Goal: Task Accomplishment & Management: Manage account settings

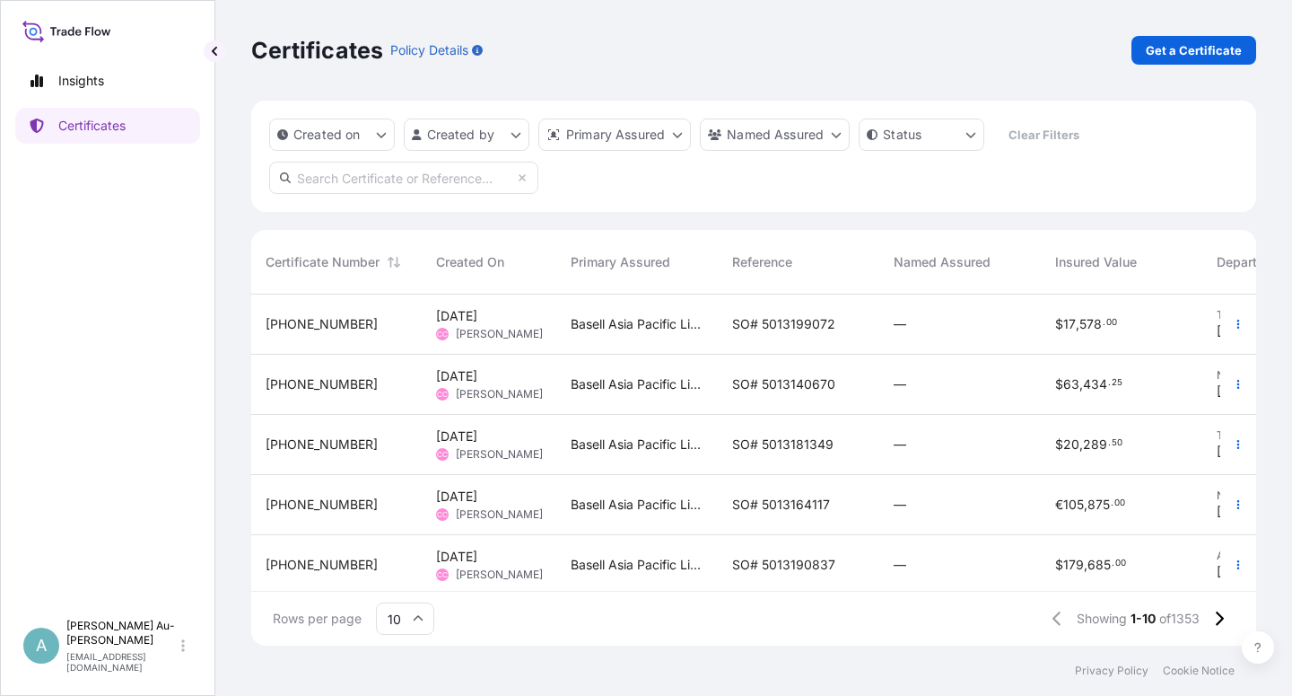
scroll to position [346, 990]
click at [105, 136] on link "Certificates" at bounding box center [107, 126] width 185 height 36
click at [348, 186] on input "text" at bounding box center [403, 178] width 269 height 32
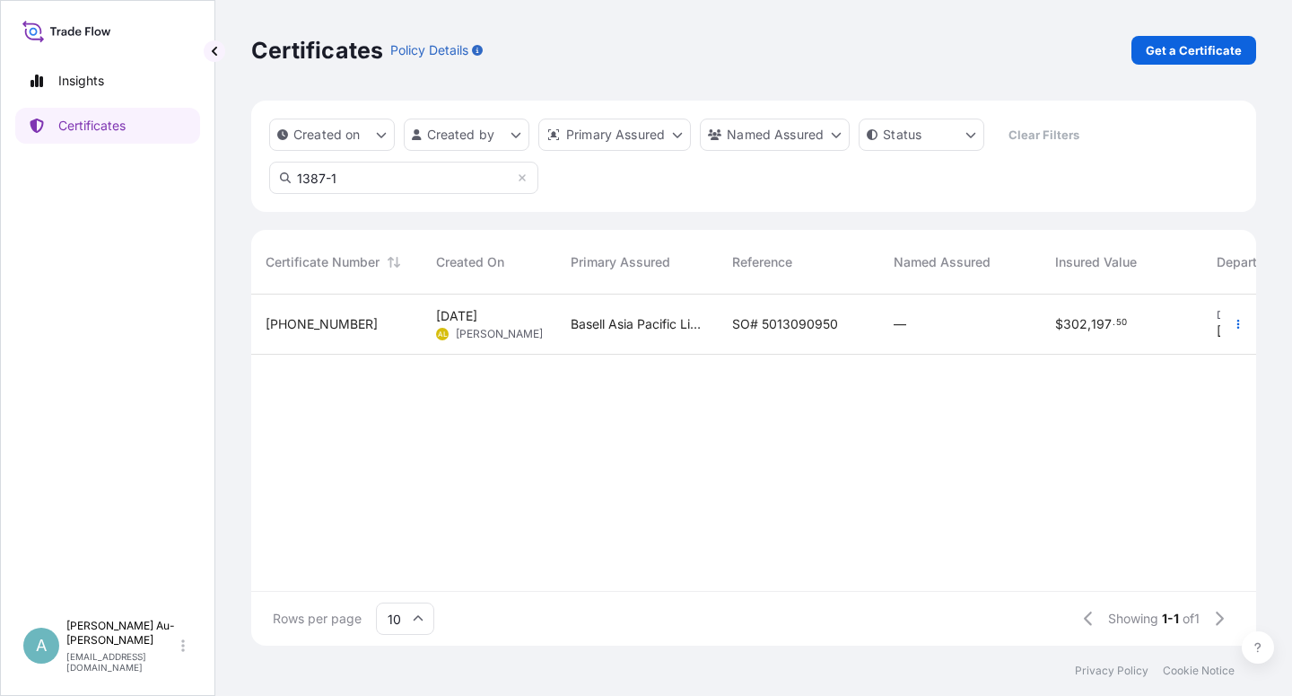
type input "1387-1"
click at [784, 329] on span "SO# 5013090950" at bounding box center [785, 324] width 106 height 18
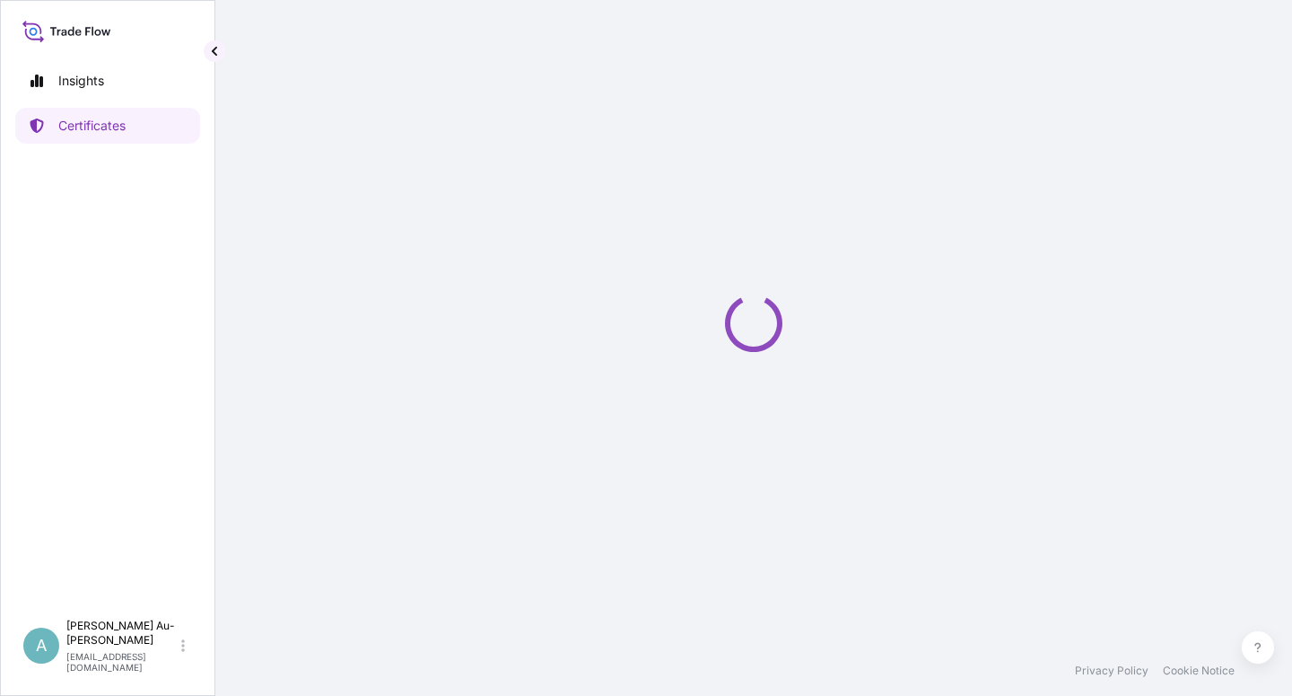
click at [784, 329] on div "Loading" at bounding box center [753, 322] width 1005 height 645
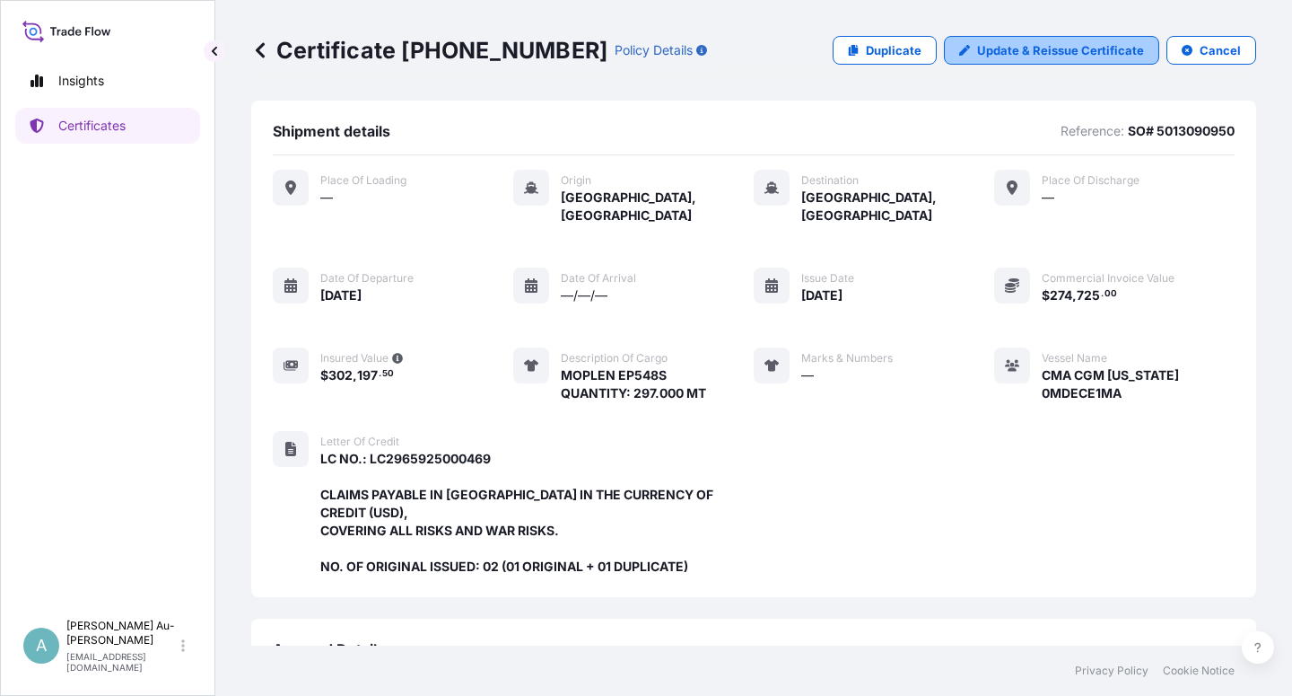
click at [1024, 50] on p "Update & Reissue Certificate" at bounding box center [1060, 50] width 167 height 18
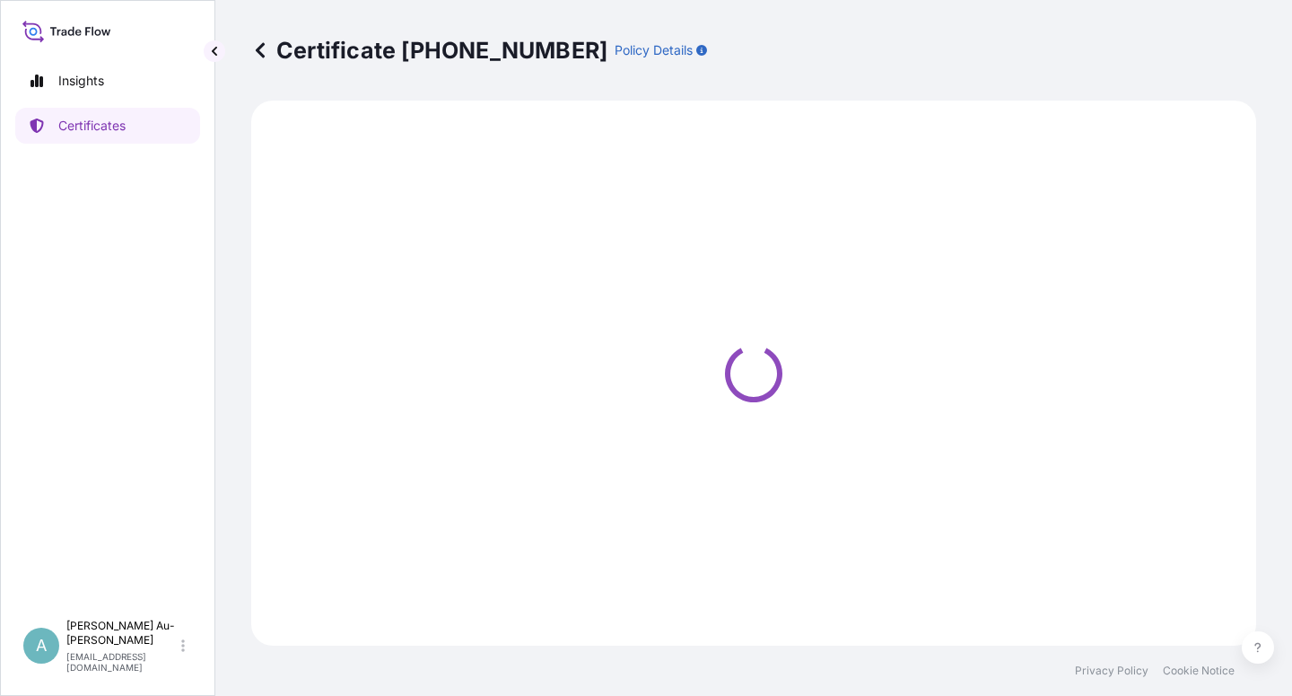
select select "Sea"
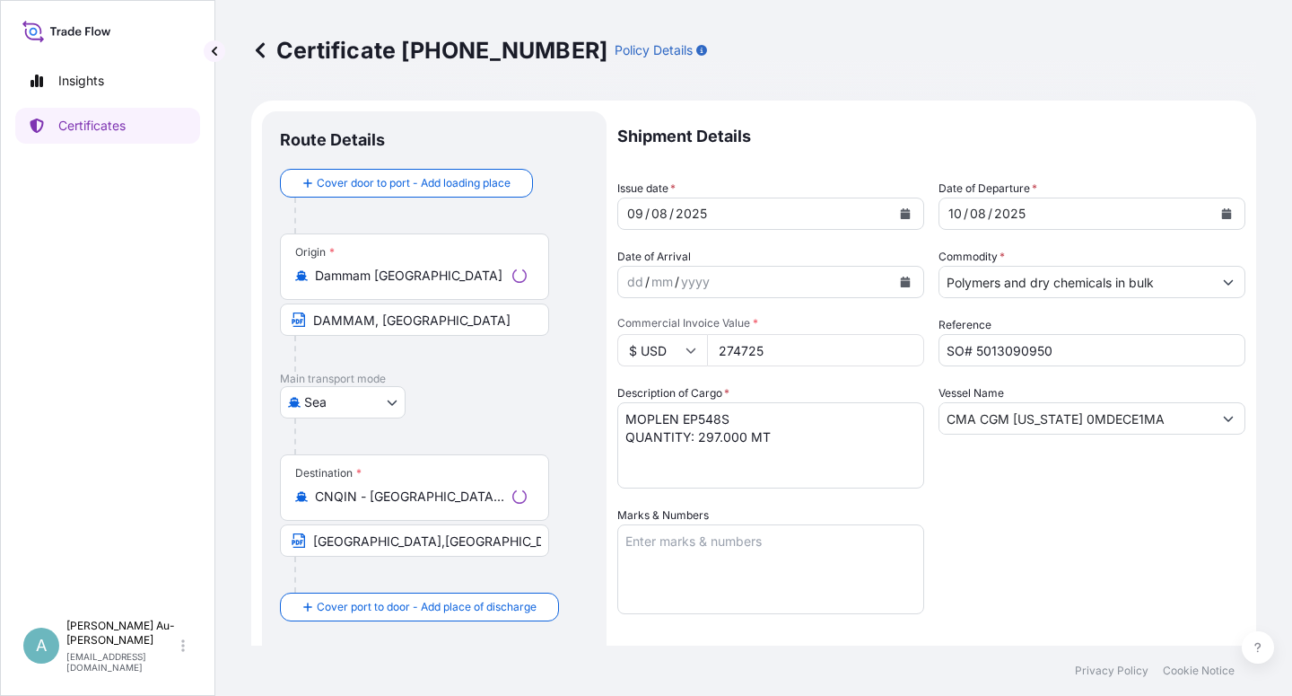
select select "32034"
click at [901, 215] on icon "Calendar" at bounding box center [906, 213] width 10 height 11
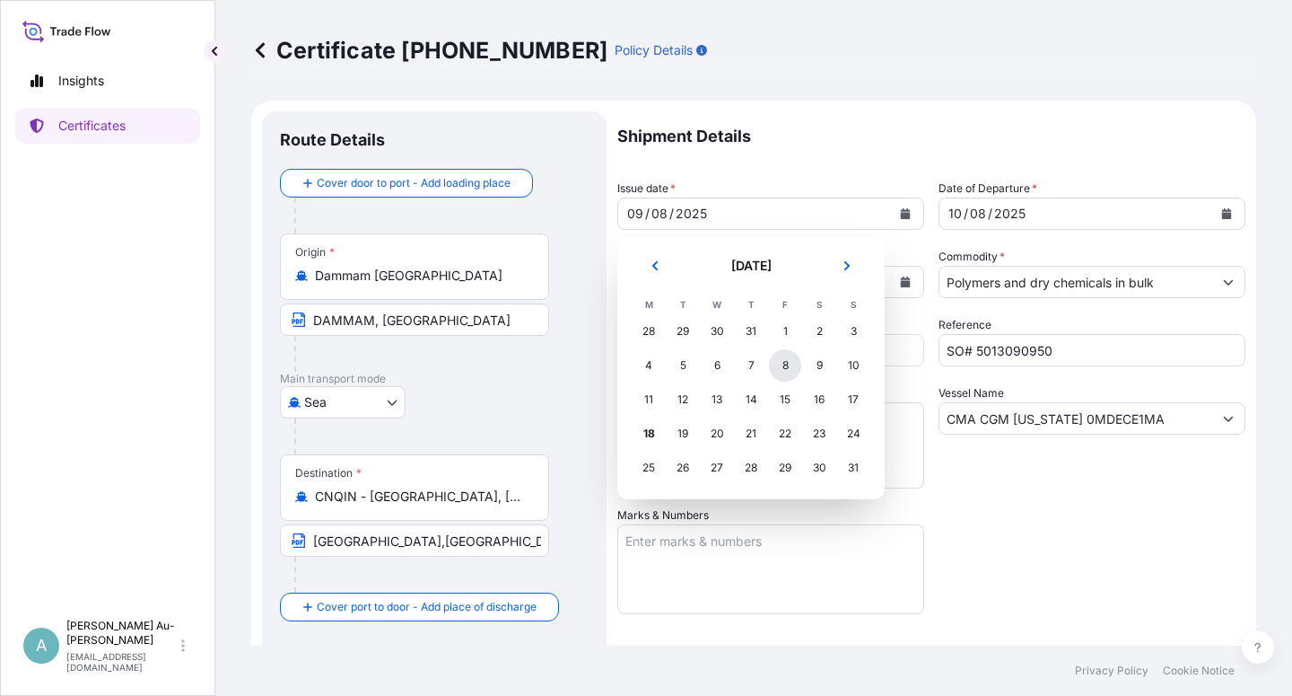
click at [785, 364] on div "8" at bounding box center [785, 365] width 32 height 32
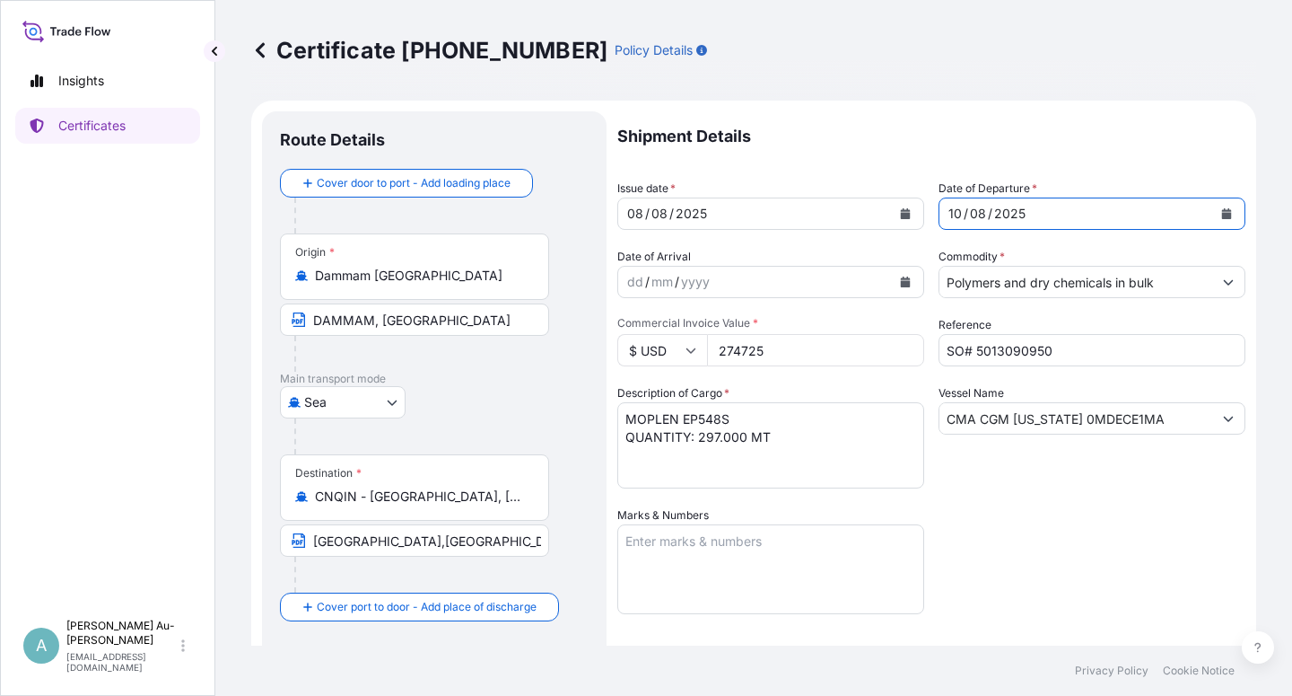
click at [1222, 214] on icon "Calendar" at bounding box center [1227, 213] width 10 height 11
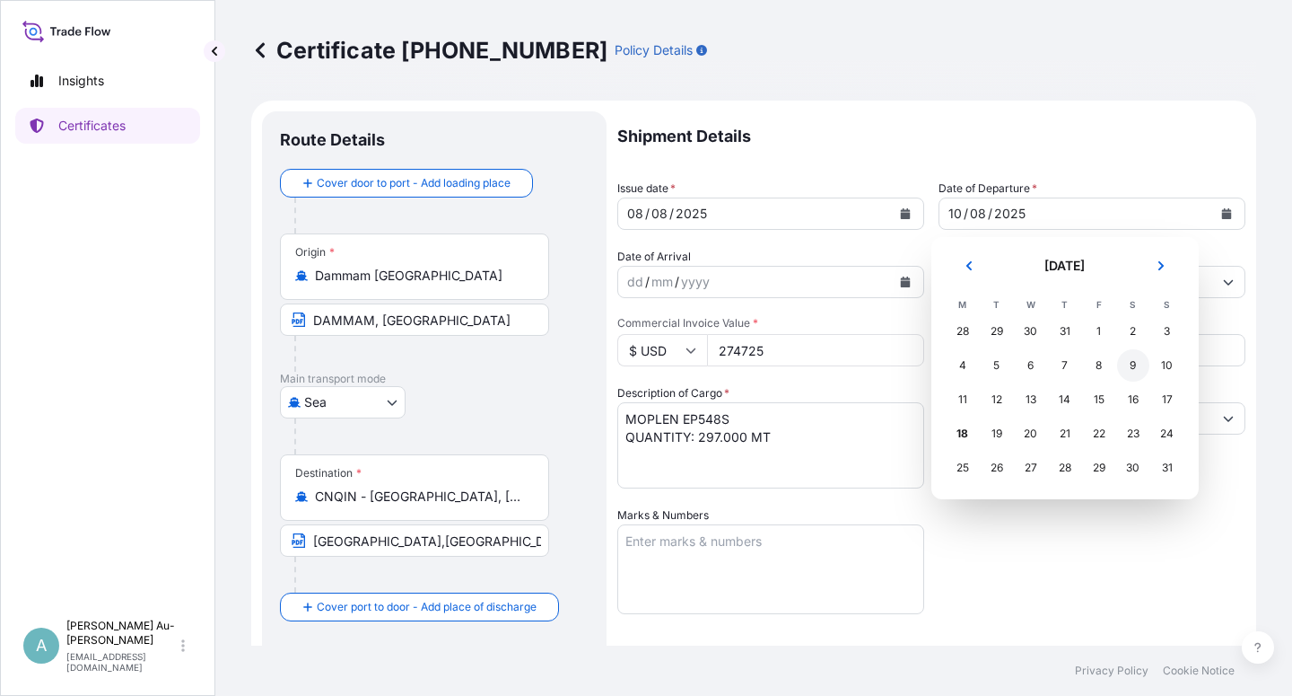
click at [1133, 365] on div "9" at bounding box center [1133, 365] width 32 height 32
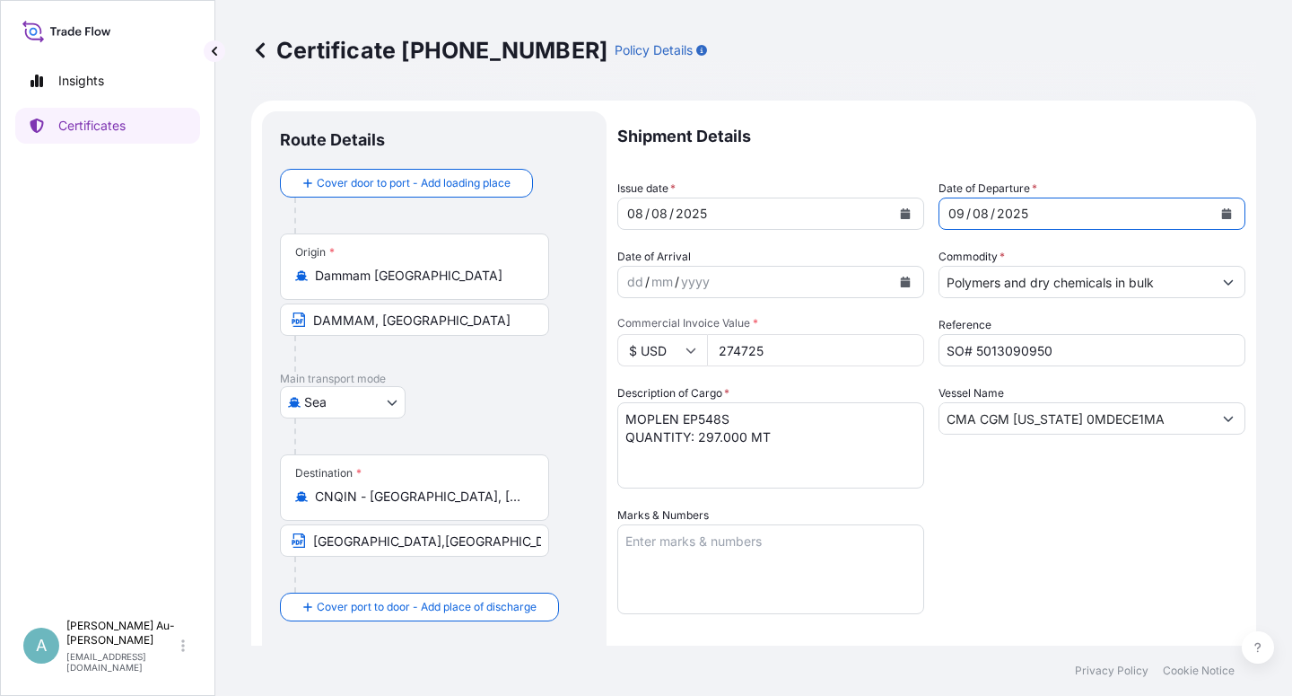
click at [1091, 523] on div "Shipment Details Issue date * [DATE] Date of Departure * [DATE] Date of Arrival…" at bounding box center [932, 573] width 628 height 924
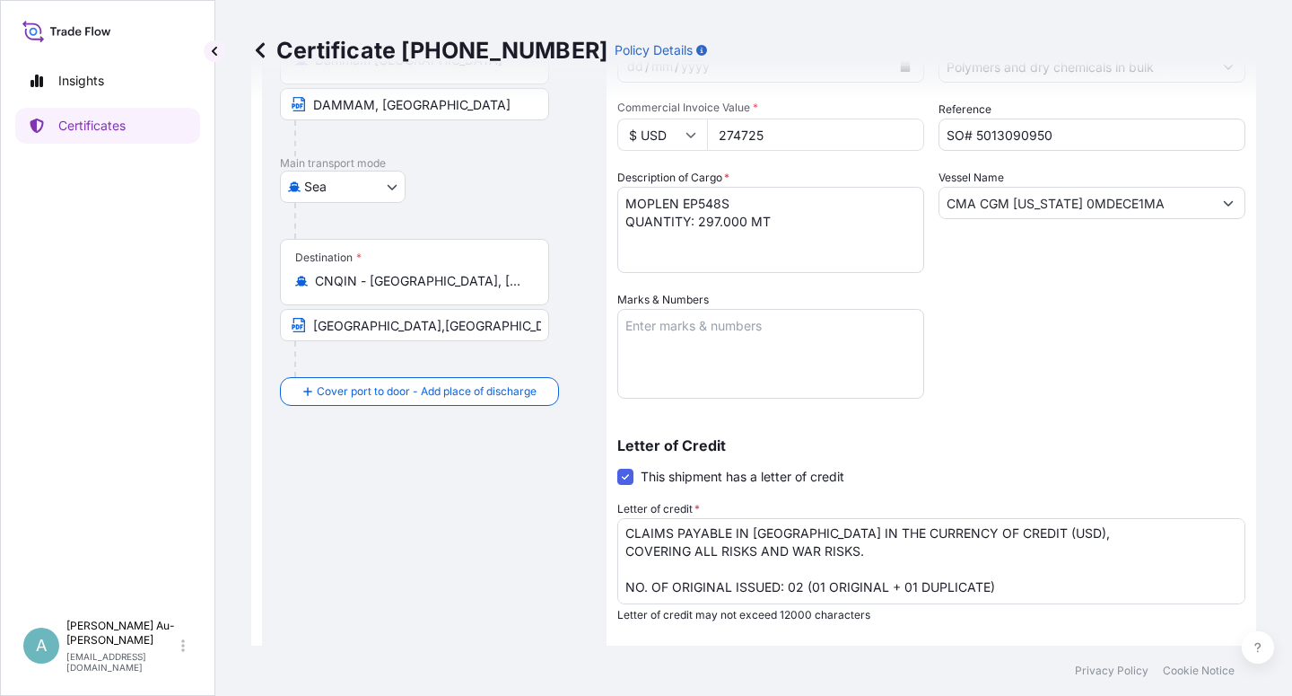
scroll to position [440, 0]
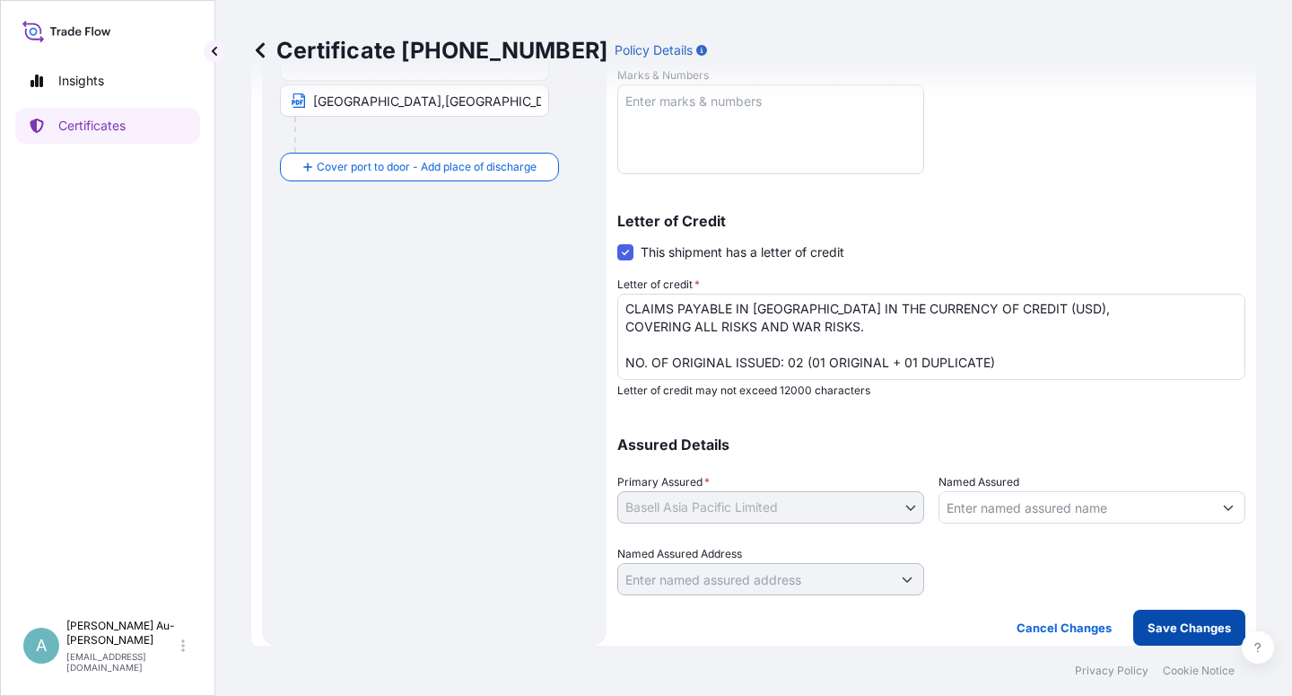
click at [1163, 629] on p "Save Changes" at bounding box center [1189, 627] width 83 height 18
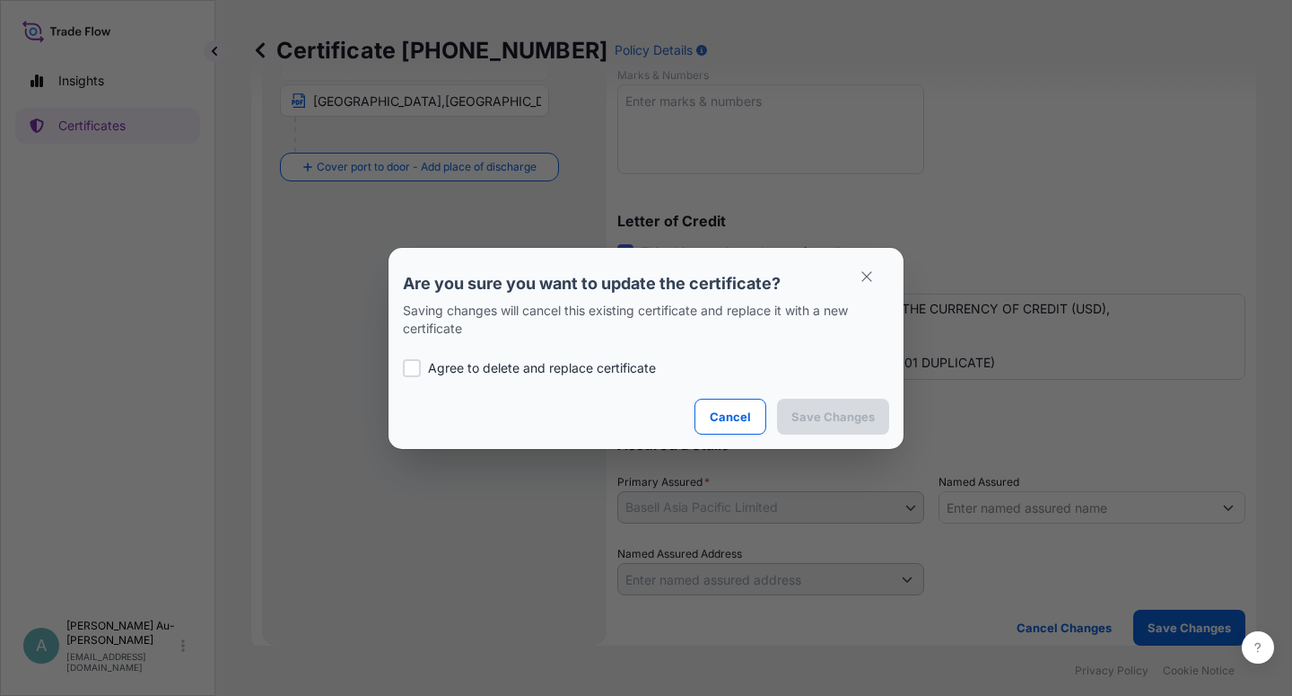
click at [464, 377] on div "Agree to delete and replace certificate" at bounding box center [646, 367] width 486 height 61
click at [502, 373] on p "Agree to delete and replace certificate" at bounding box center [542, 368] width 228 height 18
checkbox input "true"
click at [820, 415] on p "Save Changes" at bounding box center [833, 416] width 83 height 18
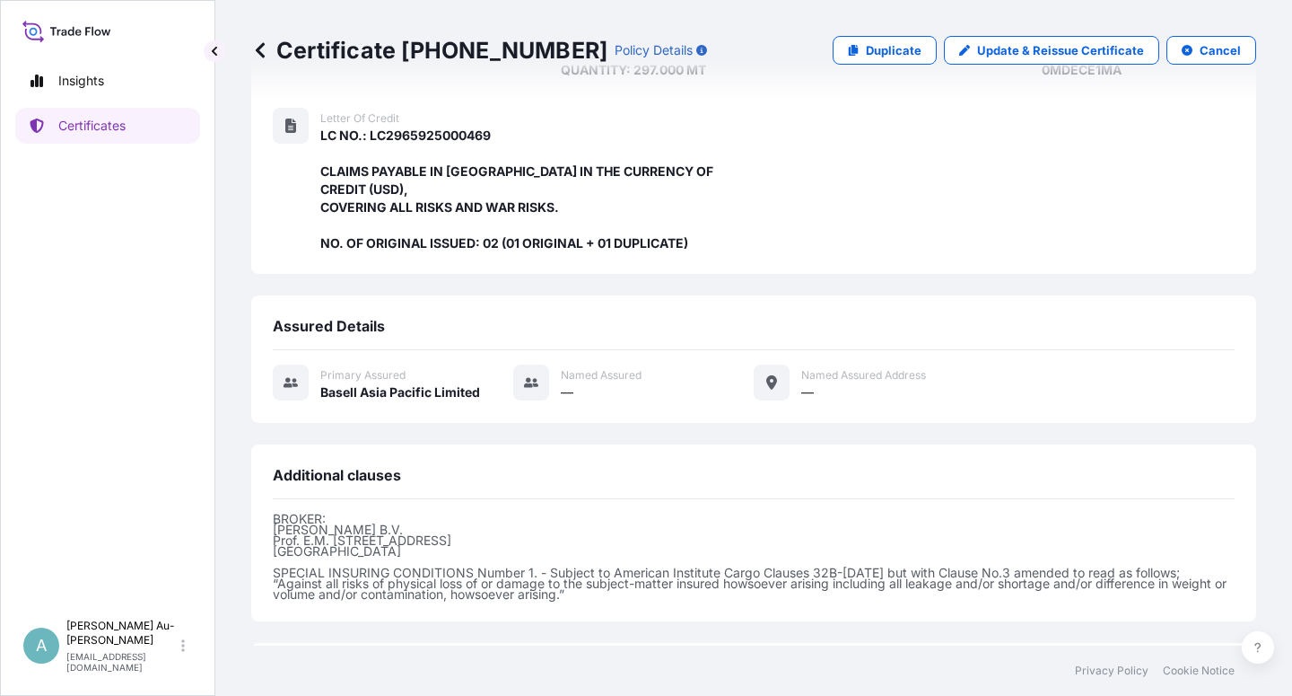
scroll to position [461, 0]
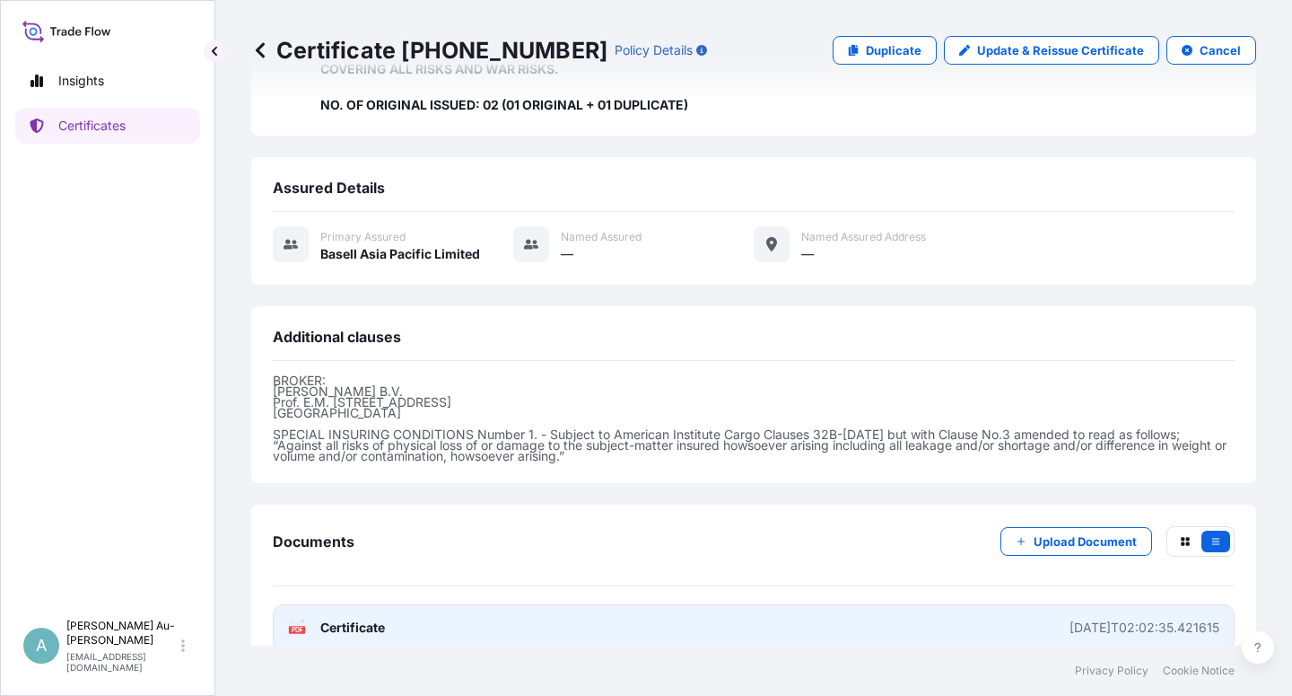
click at [390, 605] on link "PDF Certificate [DATE]T02:02:35.421615" at bounding box center [754, 627] width 962 height 47
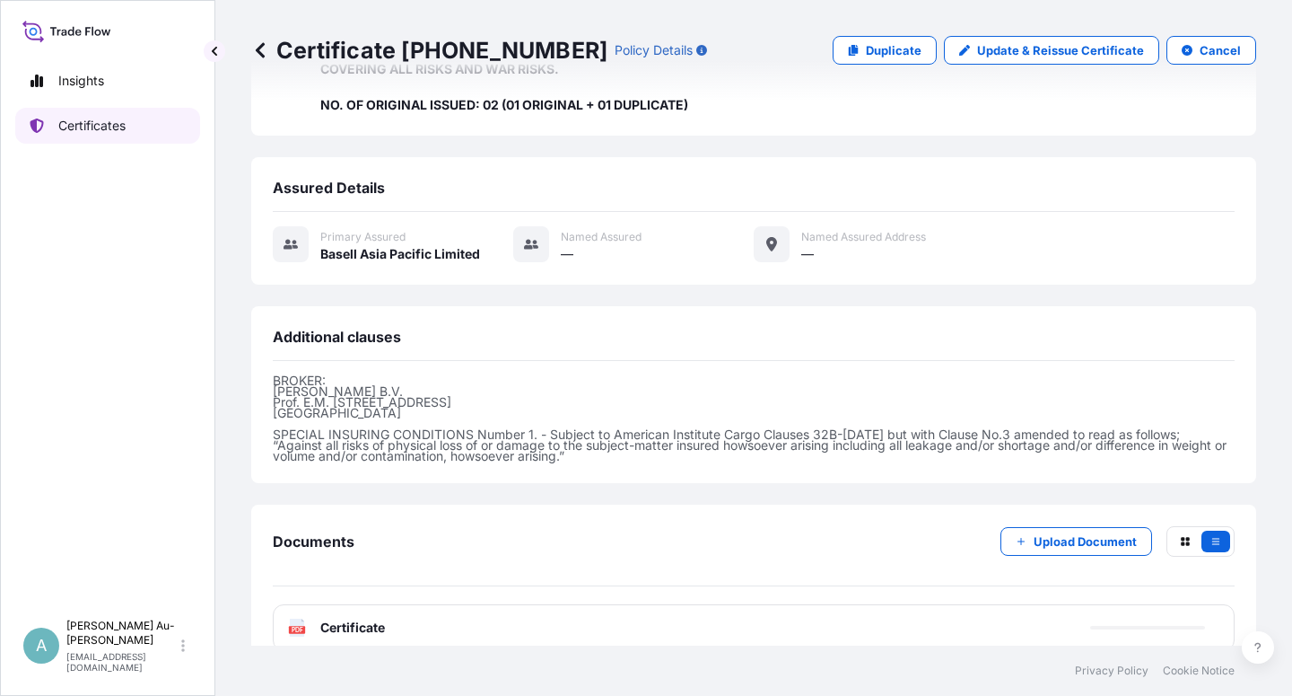
click at [91, 127] on p "Certificates" at bounding box center [91, 126] width 67 height 18
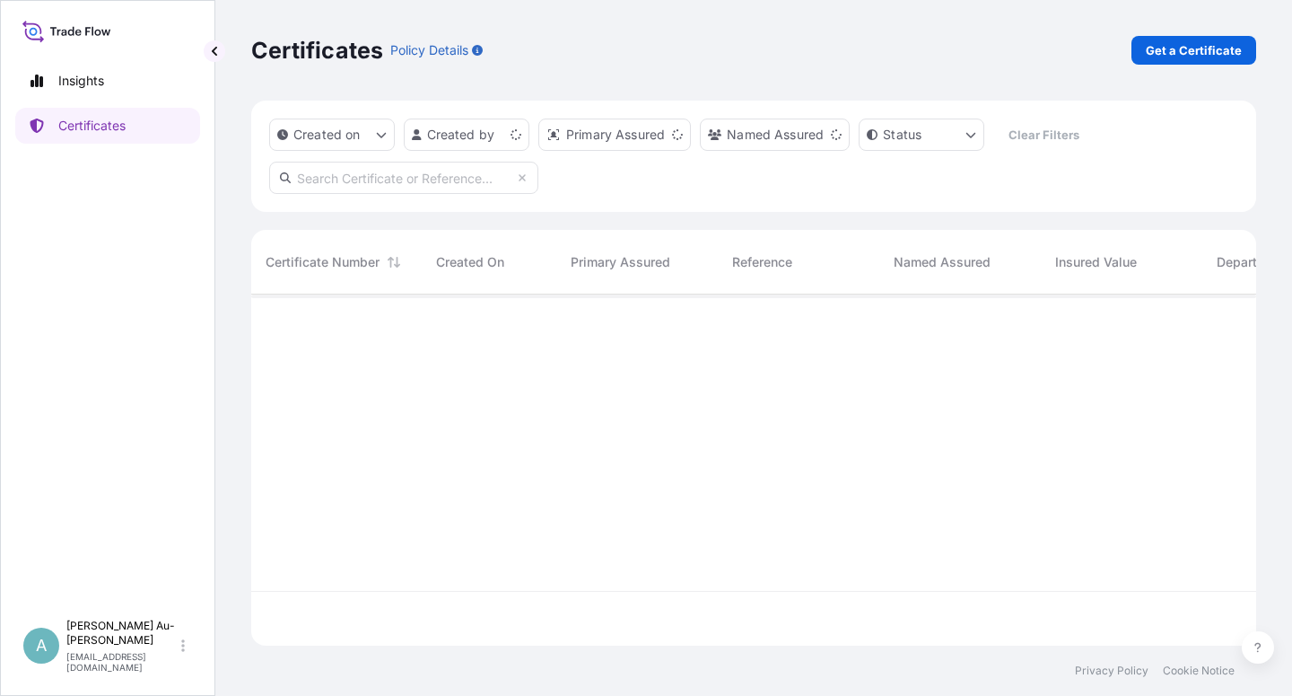
scroll to position [346, 990]
